Goal: Task Accomplishment & Management: Complete application form

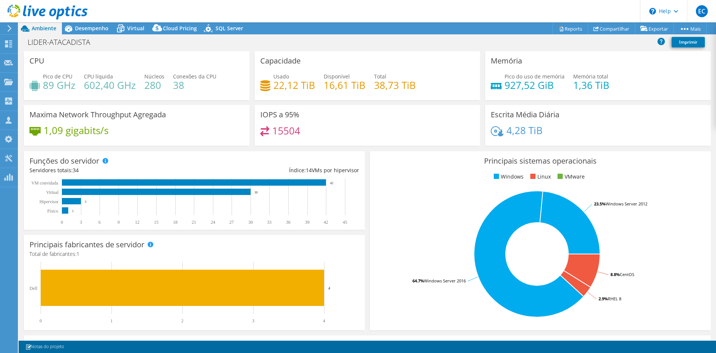
select select "USD"
click at [11, 29] on icon at bounding box center [10, 28] width 6 height 7
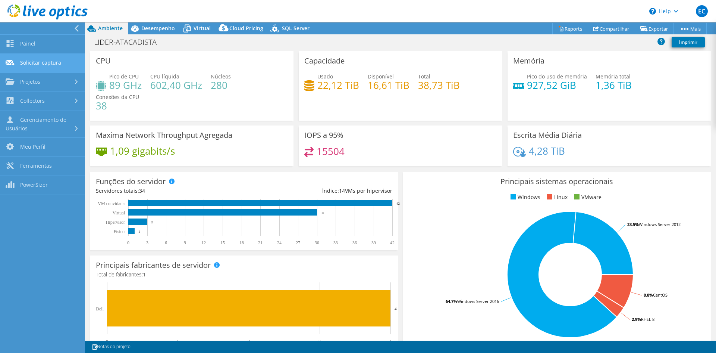
click at [56, 62] on link "Solicitar captura" at bounding box center [42, 63] width 85 height 19
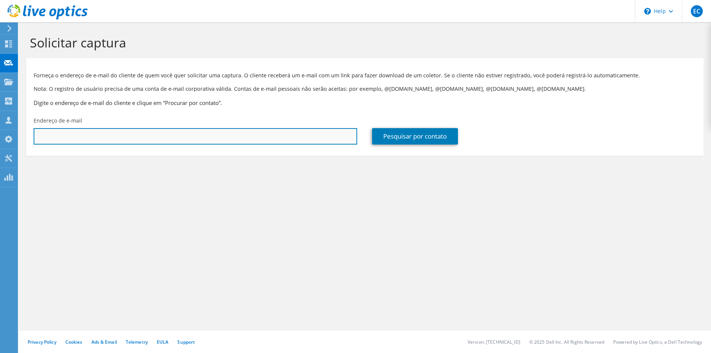
click at [132, 131] on input "text" at bounding box center [196, 136] width 324 height 16
click at [118, 140] on input "text" at bounding box center [196, 136] width 324 height 16
paste input "Marlon Rafael Costa <marlon.costa@ciahering.com.br>"
drag, startPoint x: 93, startPoint y: 136, endPoint x: -47, endPoint y: 135, distance: 140.7
click at [0, 135] on html "EC Membro da equipe Eduardo Carvalho eduardo.carvalho@hardlink.com.br hardlink_…" at bounding box center [355, 176] width 711 height 353
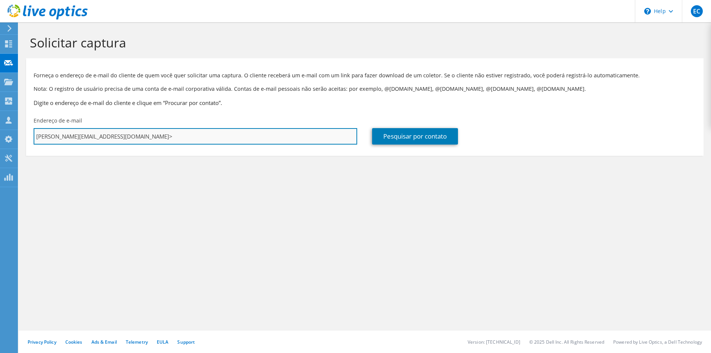
click at [154, 134] on input "marlon.costa@ciahering.com.br>" at bounding box center [196, 136] width 324 height 16
type input "marlon.costa@ciahering.com.br"
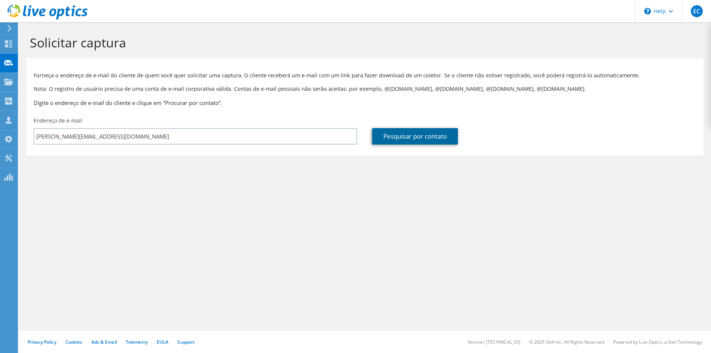
click at [414, 139] on link "Pesquisar por contato" at bounding box center [415, 136] width 86 height 16
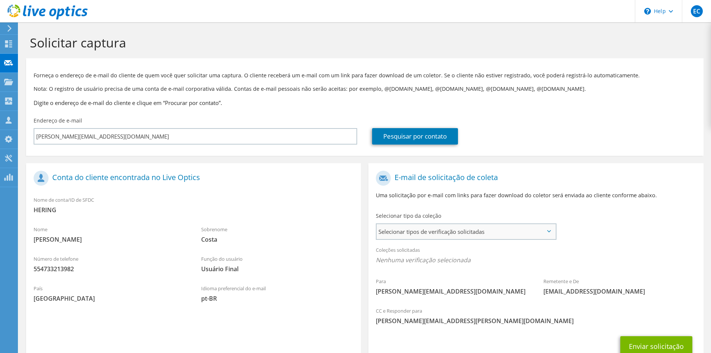
click at [456, 231] on span "Selecionar tipos de verificação solicitadas" at bounding box center [466, 231] width 179 height 15
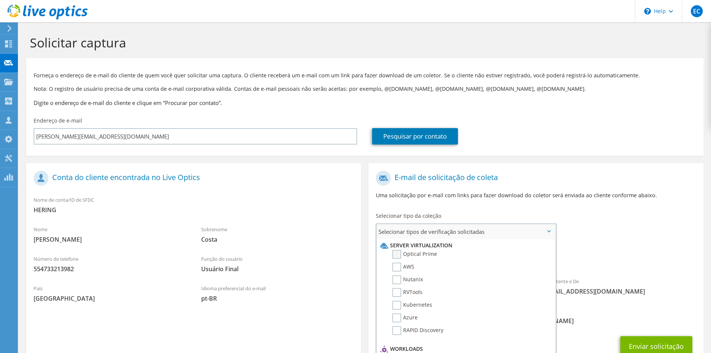
click at [400, 253] on label "Optical Prime" at bounding box center [414, 254] width 45 height 9
click at [0, 0] on input "Optical Prime" at bounding box center [0, 0] width 0 height 0
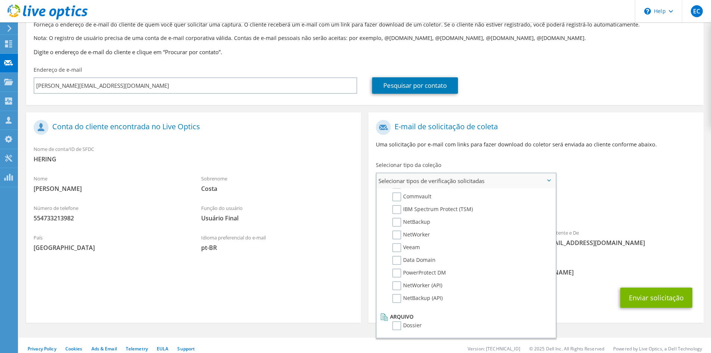
scroll to position [58, 0]
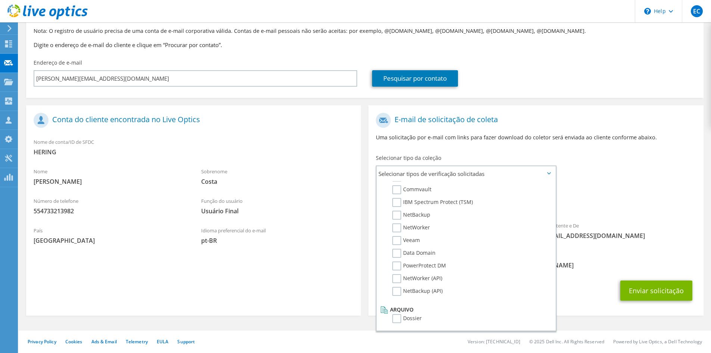
click at [602, 191] on div "Coleções solicitadas Nenhuma verificação selecionada Optical Prime" at bounding box center [535, 199] width 335 height 30
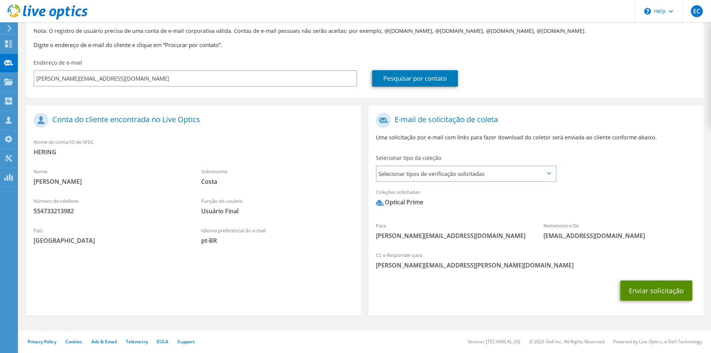
click at [648, 295] on button "Enviar solicitação" at bounding box center [656, 290] width 72 height 20
